Goal: Task Accomplishment & Management: Use online tool/utility

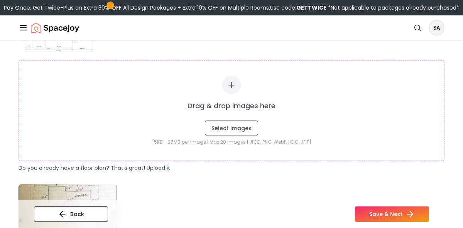
scroll to position [190, 0]
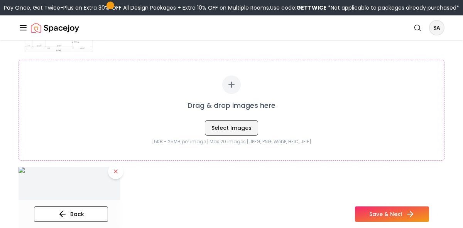
click at [249, 129] on button "Select Images" at bounding box center [231, 127] width 53 height 15
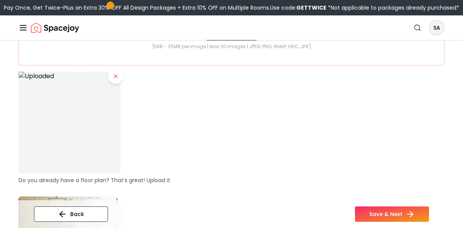
scroll to position [300, 0]
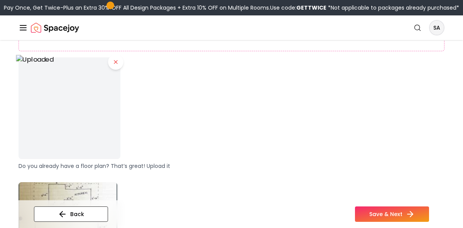
click at [58, 105] on img at bounding box center [69, 108] width 107 height 107
click at [17, 61] on img at bounding box center [69, 108] width 107 height 107
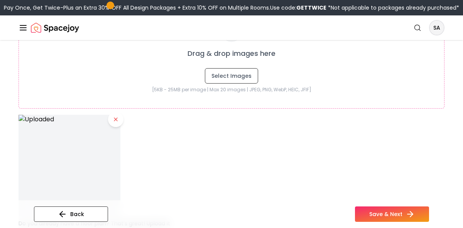
scroll to position [243, 0]
click at [120, 119] on button at bounding box center [115, 118] width 15 height 15
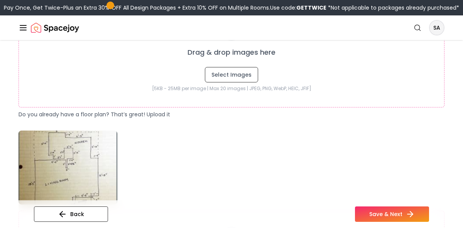
click at [233, 84] on div "Drag & drop images here Select Images [5KB - 25MB per image | Max 20 images | J…" at bounding box center [232, 57] width 426 height 101
type input "**********"
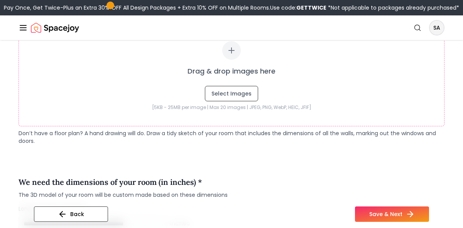
scroll to position [562, 0]
